Goal: Browse casually: Explore the website without a specific task or goal

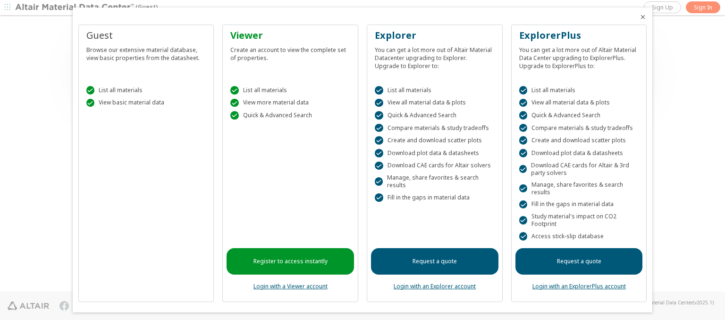
click at [639, 17] on icon "Close" at bounding box center [643, 17] width 8 height 8
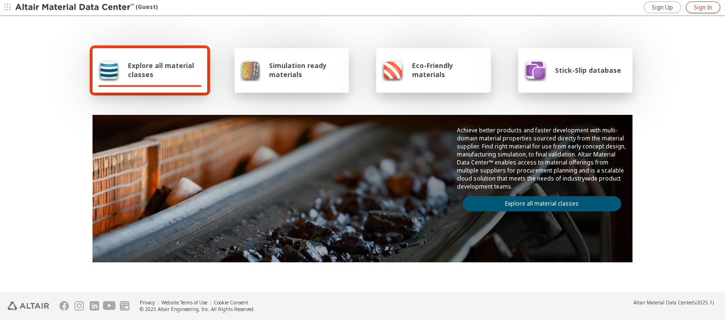
click at [703, 7] on span "Sign In" at bounding box center [703, 8] width 18 height 8
click at [75, 8] on img at bounding box center [75, 7] width 120 height 9
click at [161, 70] on span "Explore all material classes" at bounding box center [165, 70] width 74 height 18
click at [538, 201] on link "Explore all material classes" at bounding box center [542, 203] width 159 height 15
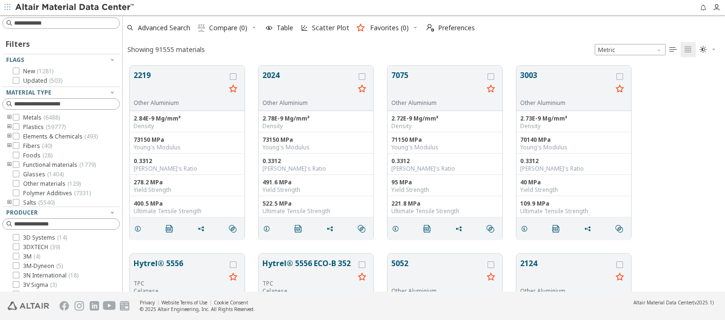
scroll to position [226, 595]
type input "***"
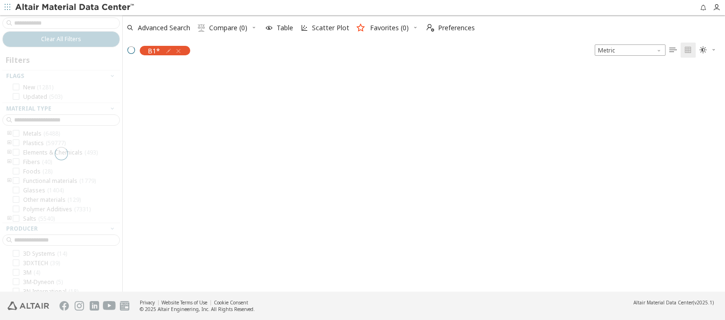
scroll to position [224, 595]
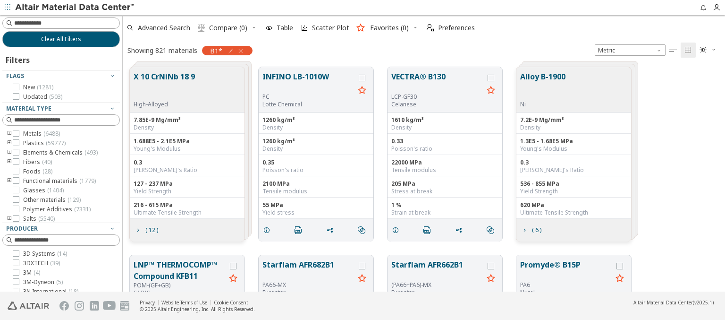
click at [75, 8] on img at bounding box center [75, 7] width 120 height 9
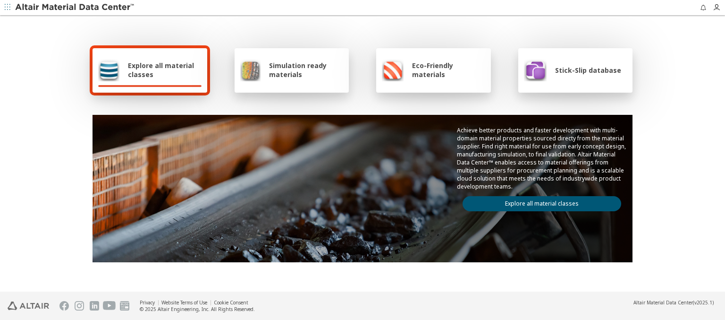
click at [676, 98] on div "Explore all material classes Simulation ready materials Eco-Friendly materials …" at bounding box center [362, 154] width 725 height 275
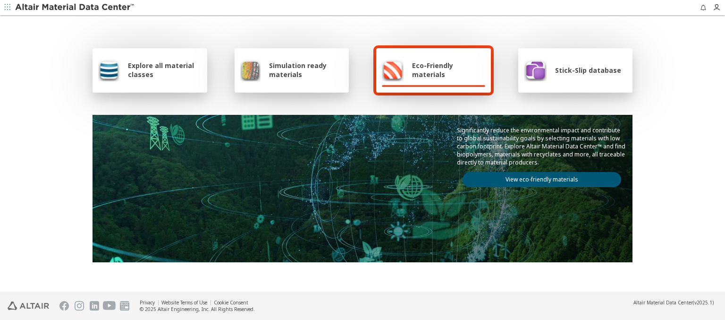
click at [685, 108] on div "Explore all material classes Simulation ready materials Eco-Friendly materials …" at bounding box center [362, 154] width 725 height 275
